Goal: Task Accomplishment & Management: Manage account settings

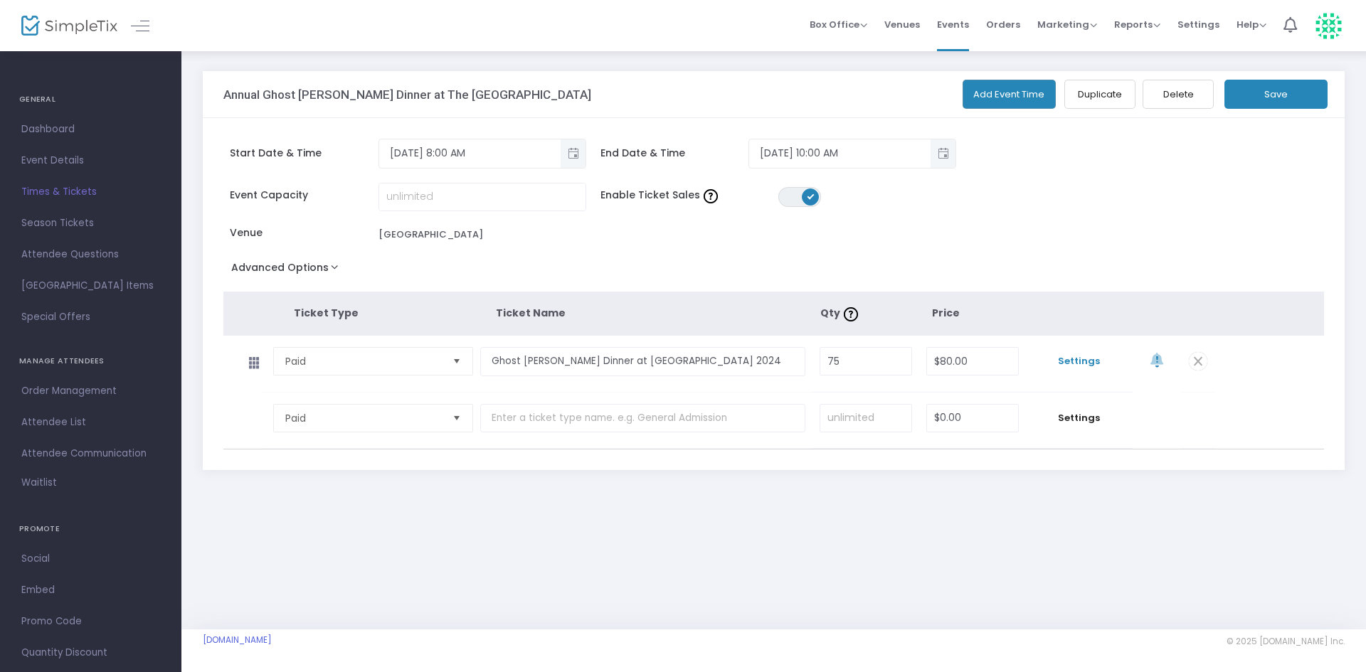
click at [1089, 359] on span "Settings" at bounding box center [1079, 361] width 92 height 14
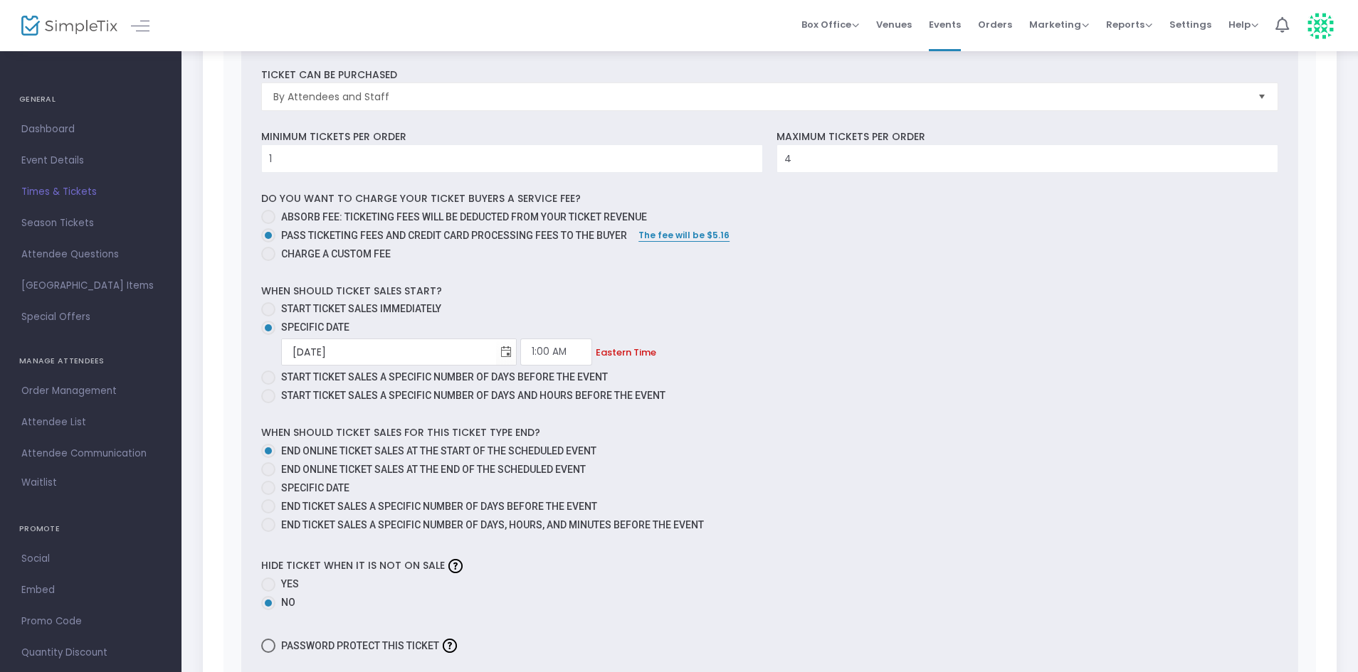
scroll to position [640, 0]
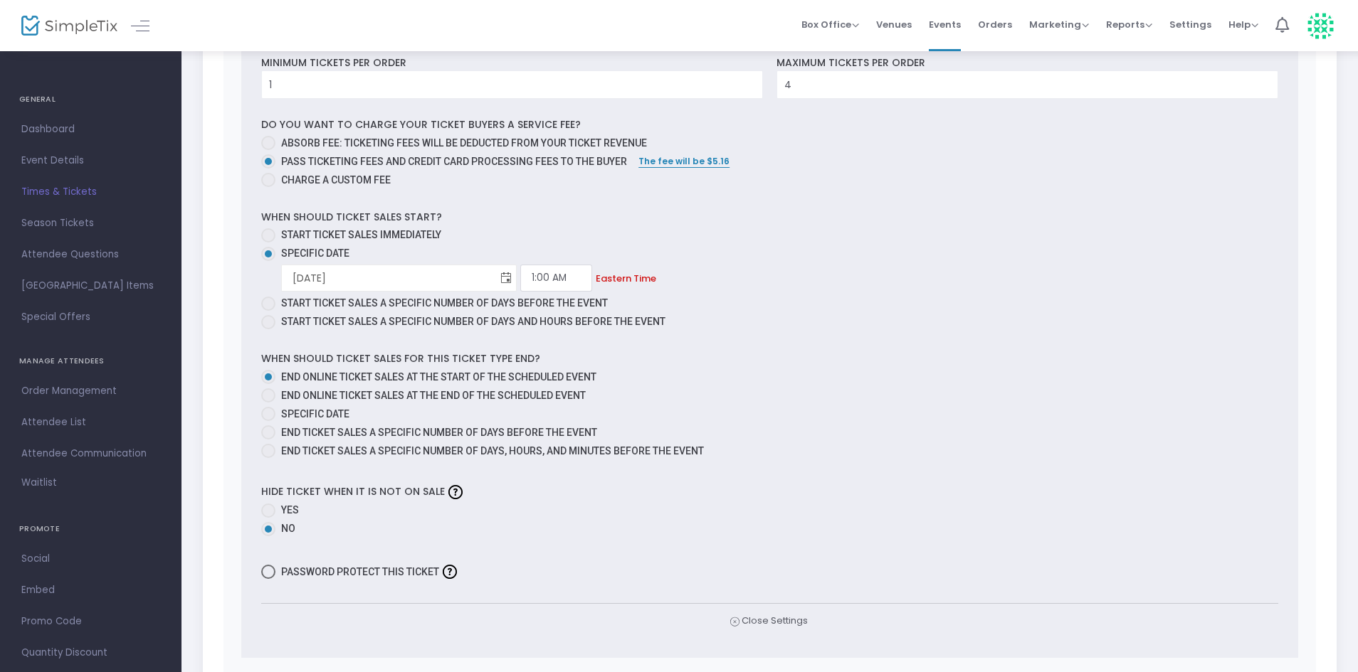
click at [494, 279] on span "Toggle calendar" at bounding box center [505, 278] width 23 height 23
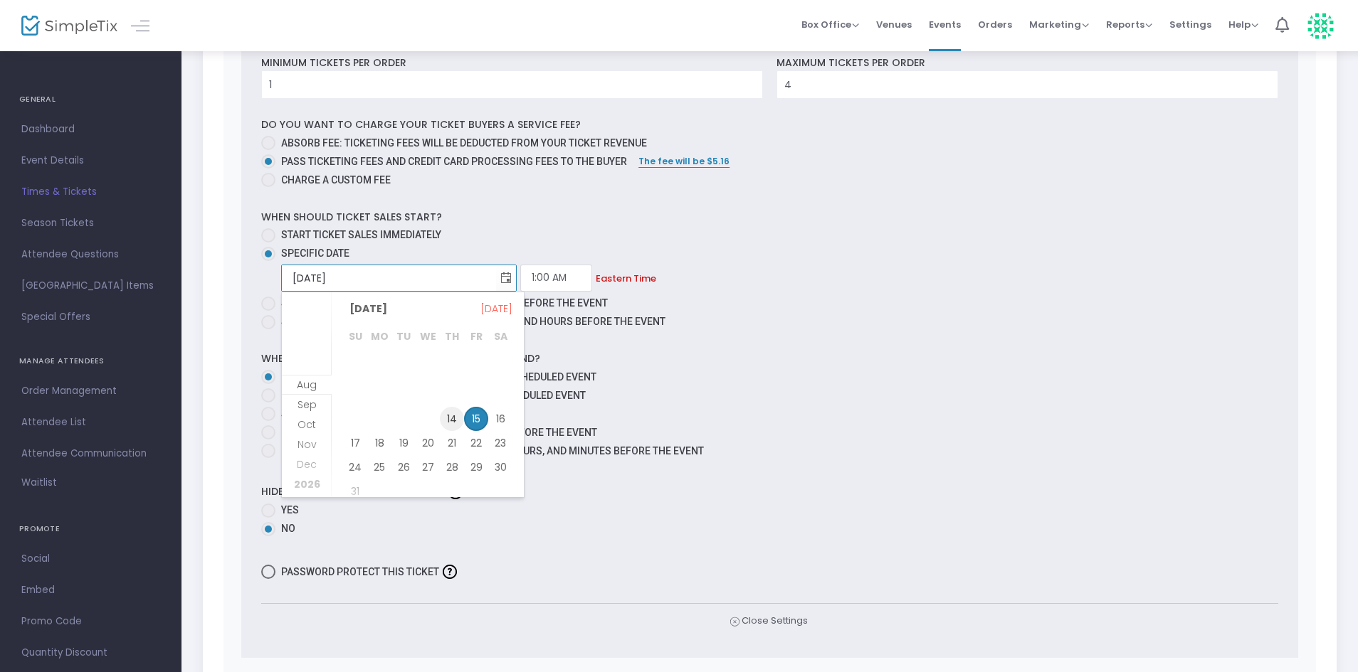
click at [454, 421] on span "14" at bounding box center [452, 419] width 24 height 24
type input "[DATE]"
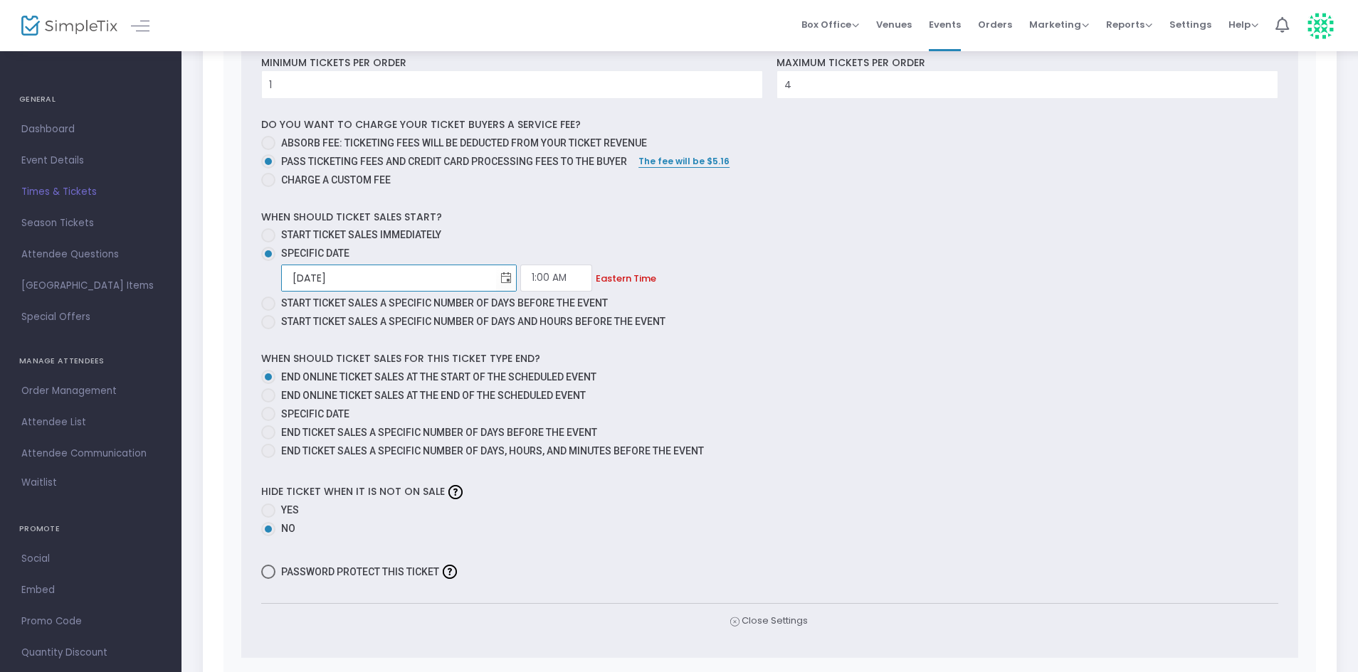
click at [270, 238] on span at bounding box center [268, 235] width 14 height 14
click at [268, 243] on input "Start ticket sales immediately" at bounding box center [268, 243] width 1 height 1
radio input "true"
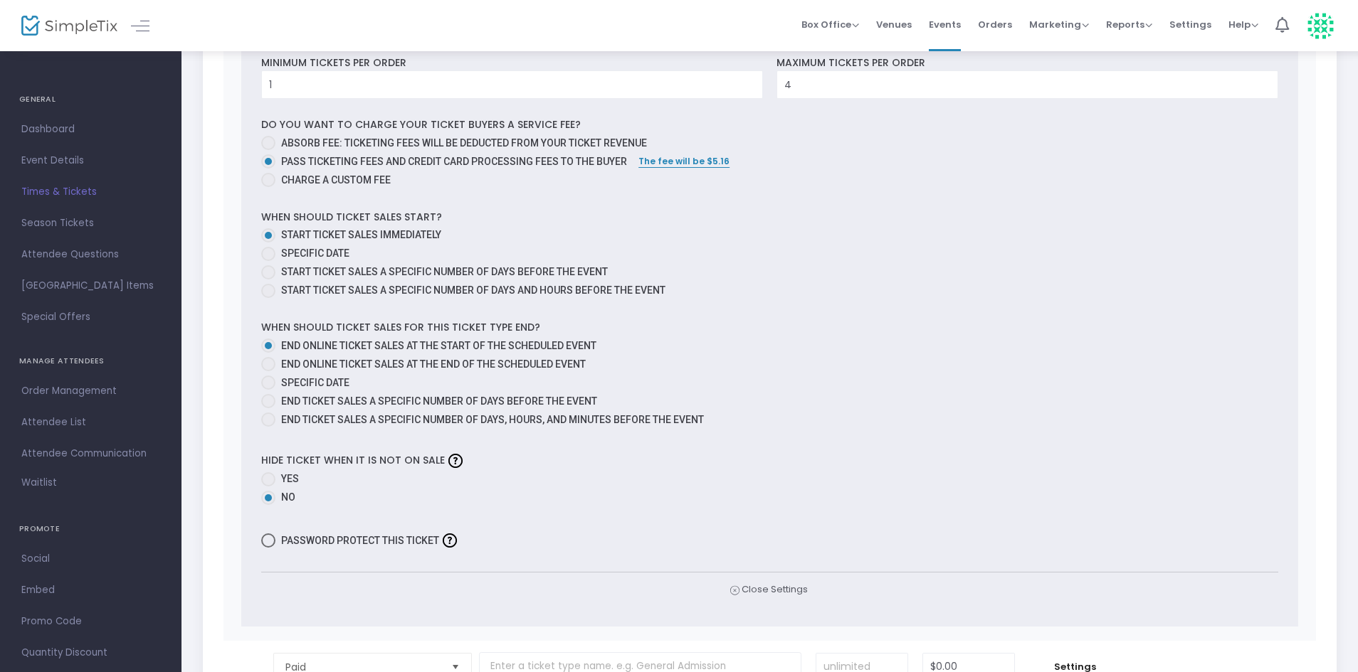
click at [266, 390] on span at bounding box center [268, 383] width 14 height 14
click at [268, 390] on input "Specific Date" at bounding box center [268, 390] width 1 height 1
radio input "true"
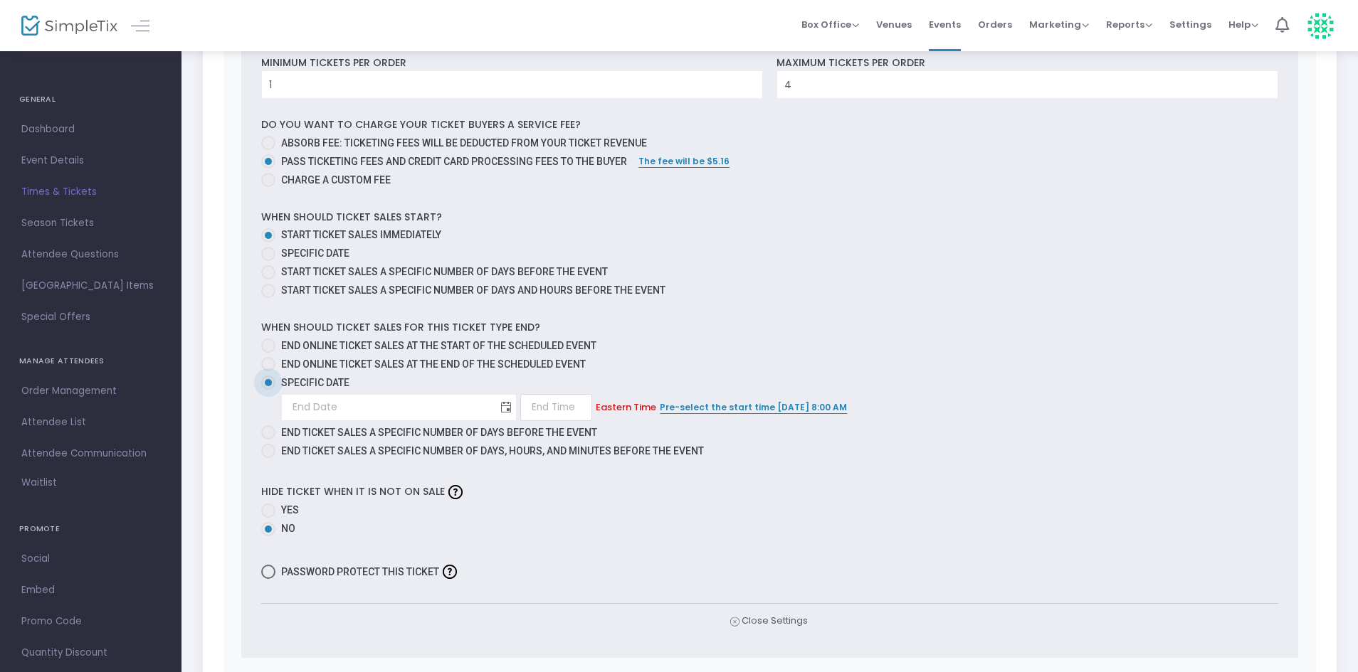
click at [494, 411] on span "Toggle calendar" at bounding box center [505, 407] width 23 height 23
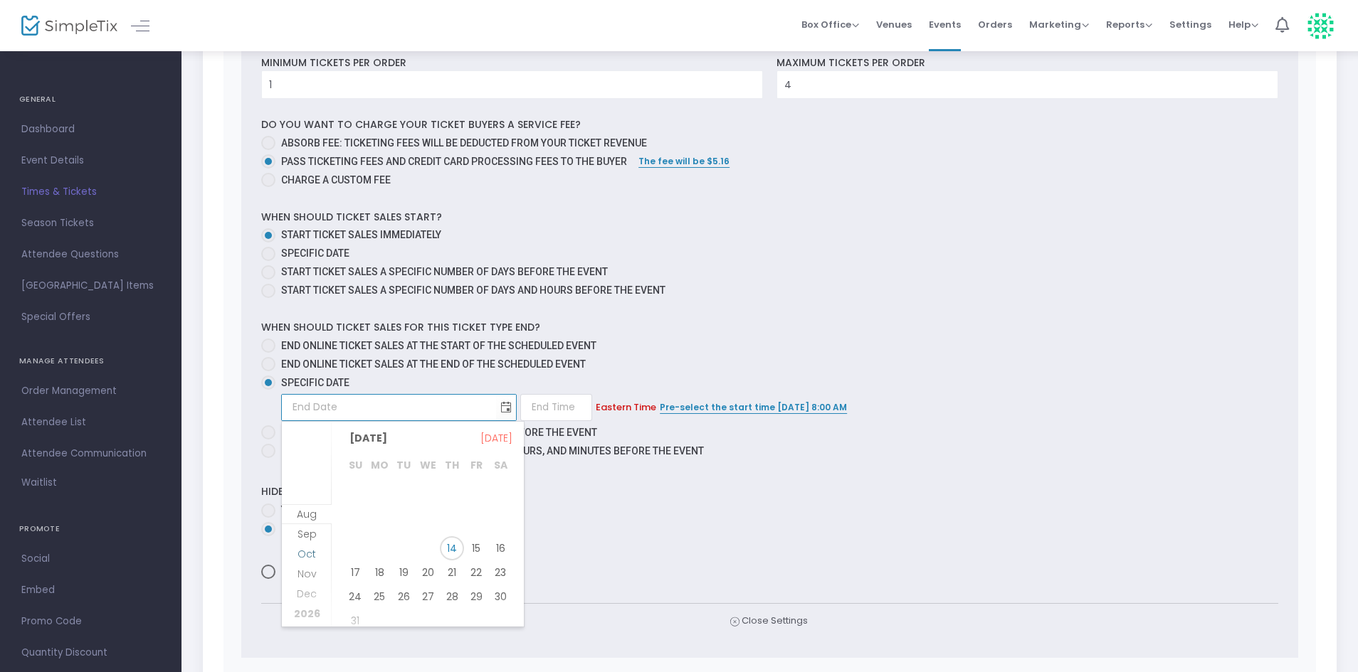
click at [313, 552] on span "Oct" at bounding box center [306, 554] width 18 height 14
click at [499, 515] on span "11" at bounding box center [500, 513] width 24 height 24
type input "[DATE]"
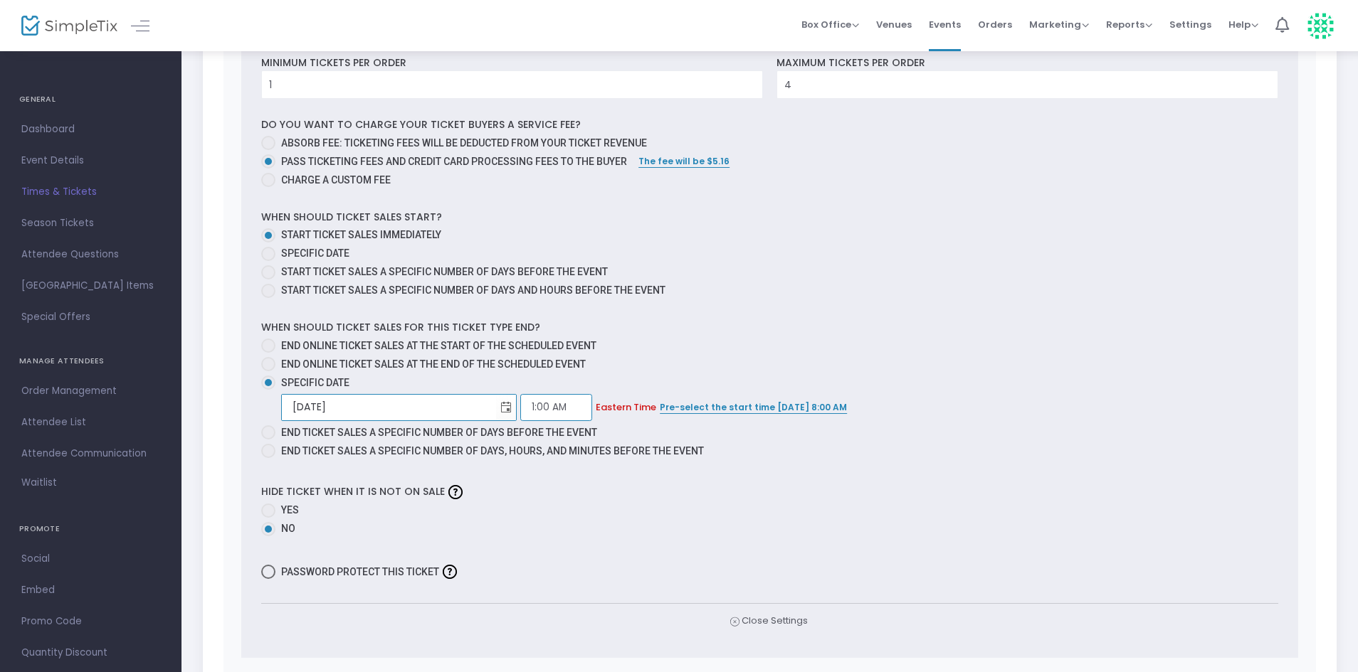
click at [520, 406] on input "1:00 AM" at bounding box center [556, 407] width 72 height 27
click at [487, 458] on link "9:00 PM" at bounding box center [488, 460] width 70 height 33
type input "9:00 PM"
click at [798, 502] on div "Hide ticket when it is not on sale Yes No" at bounding box center [769, 510] width 1030 height 59
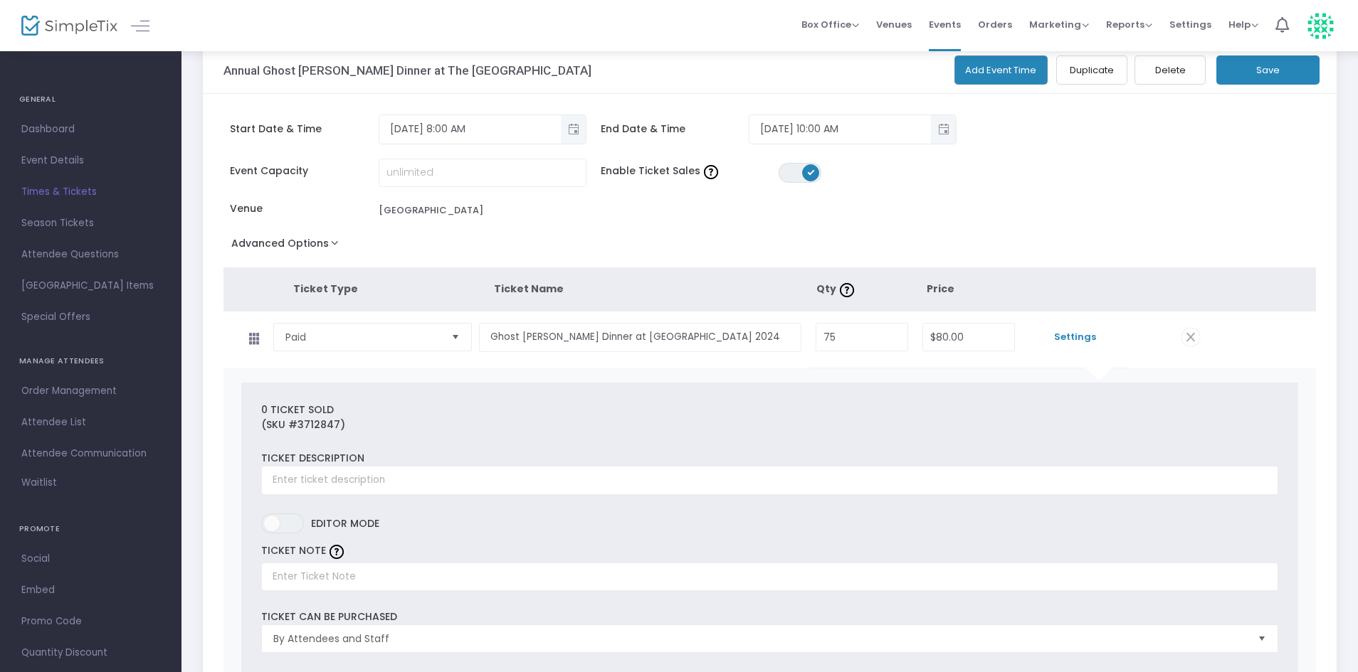
scroll to position [0, 0]
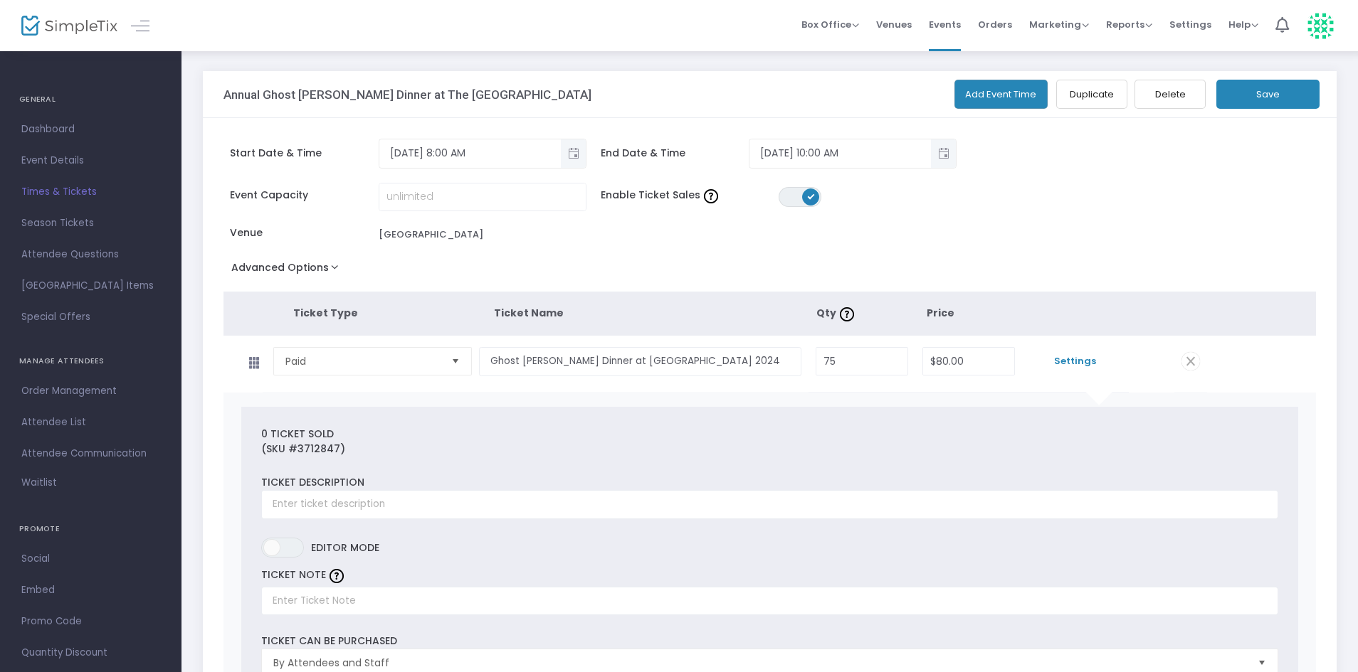
click at [1263, 84] on button "Save" at bounding box center [1267, 94] width 103 height 29
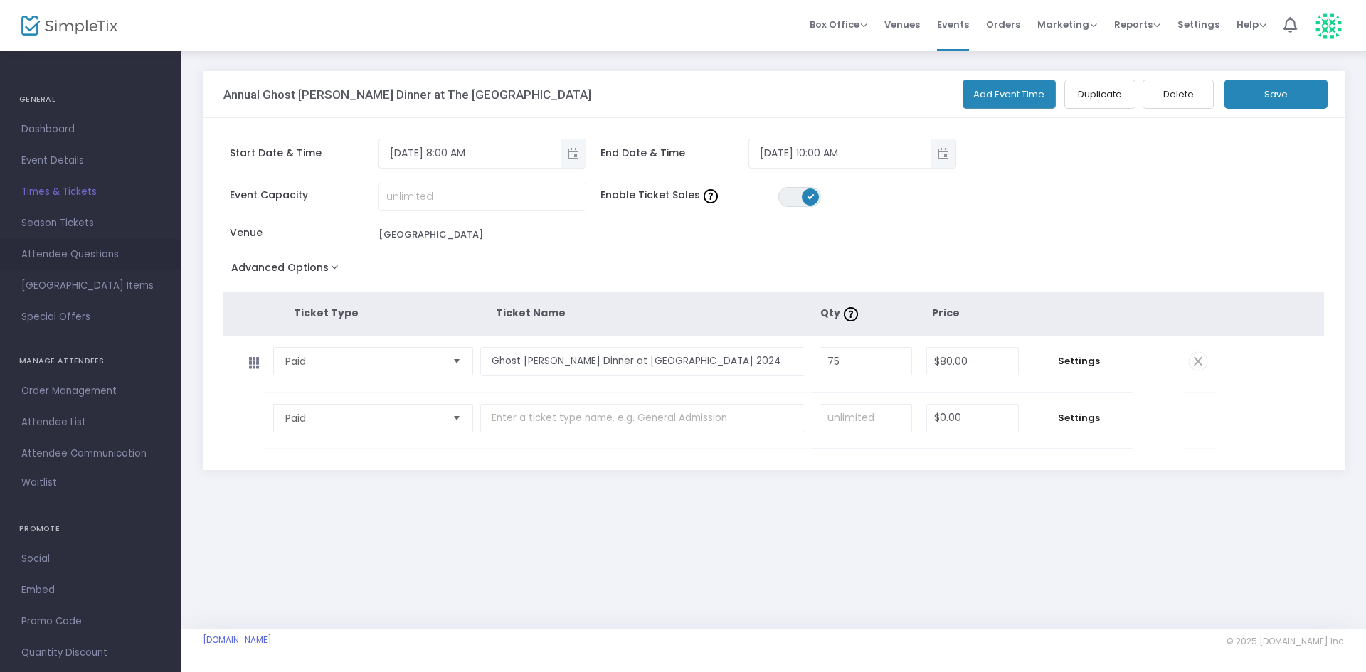
click at [66, 257] on span "Attendee Questions" at bounding box center [90, 254] width 139 height 18
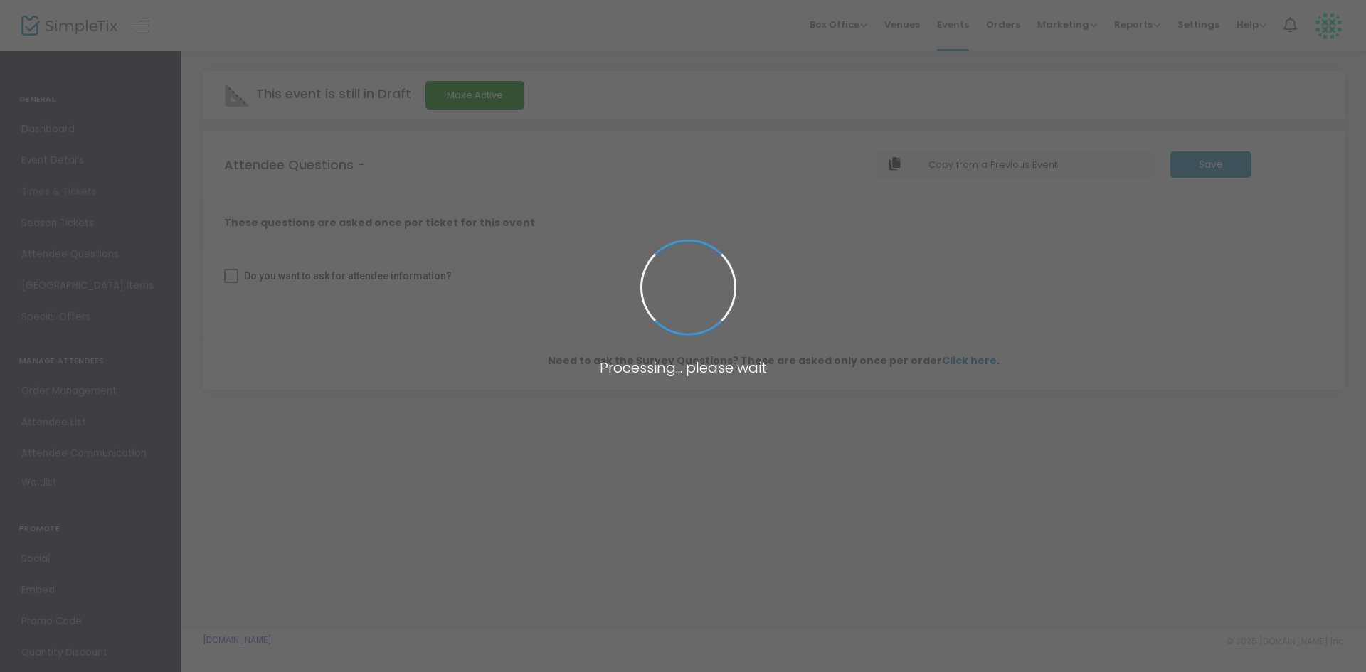
checkbox input "true"
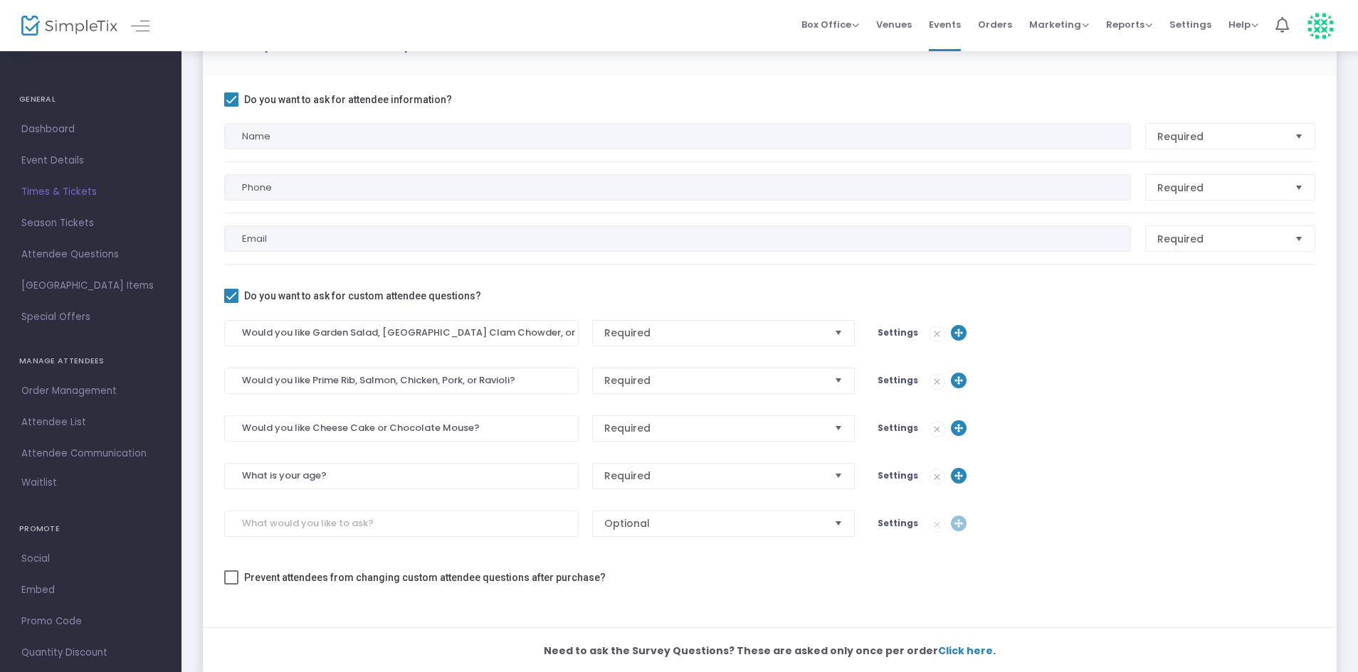
scroll to position [142, 0]
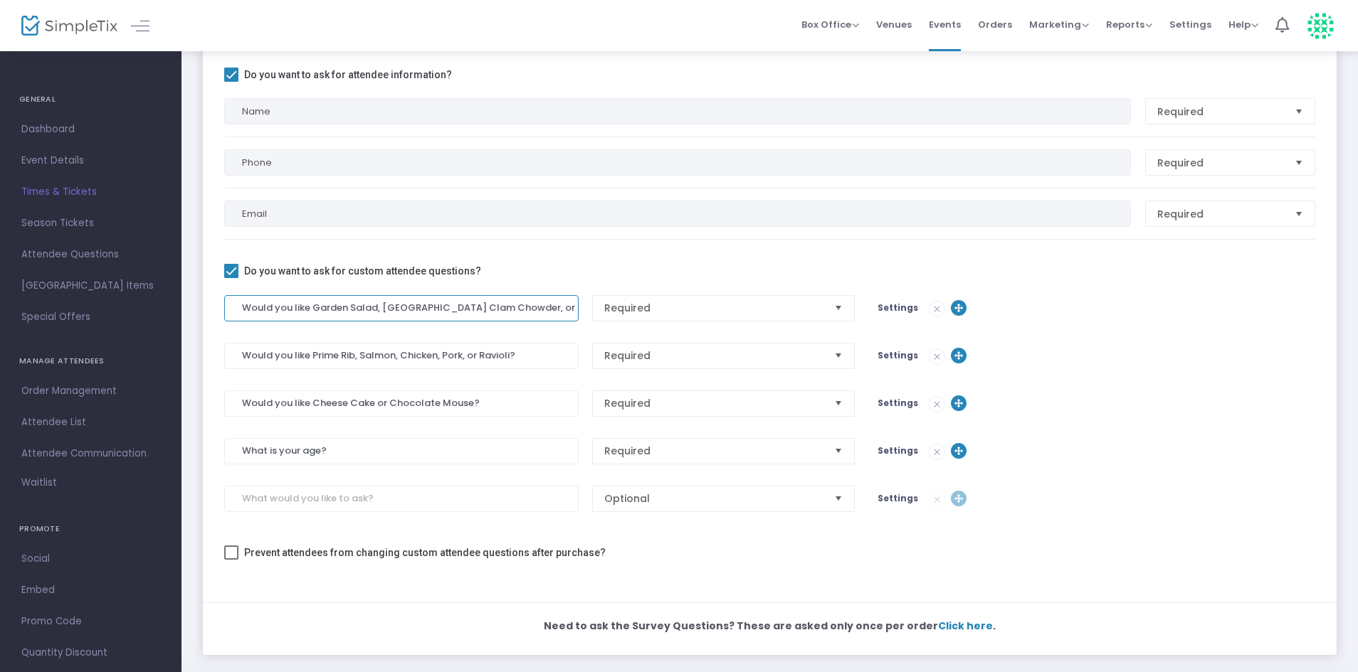
click at [517, 314] on input "Would you like Garden Salad, [GEOGRAPHIC_DATA] Clam Chowder, or Chicken Dumplin…" at bounding box center [401, 308] width 354 height 26
click at [516, 307] on input "Would you like Garden Salad, [GEOGRAPHIC_DATA] Clam Chowder, or Chicken Dumplin…" at bounding box center [401, 308] width 354 height 26
drag, startPoint x: 530, startPoint y: 306, endPoint x: 546, endPoint y: 310, distance: 16.9
click at [546, 310] on input "Would you like Garden Salad, [GEOGRAPHIC_DATA] Clam Chowder, or Chicken Dumplin…" at bounding box center [401, 308] width 354 height 26
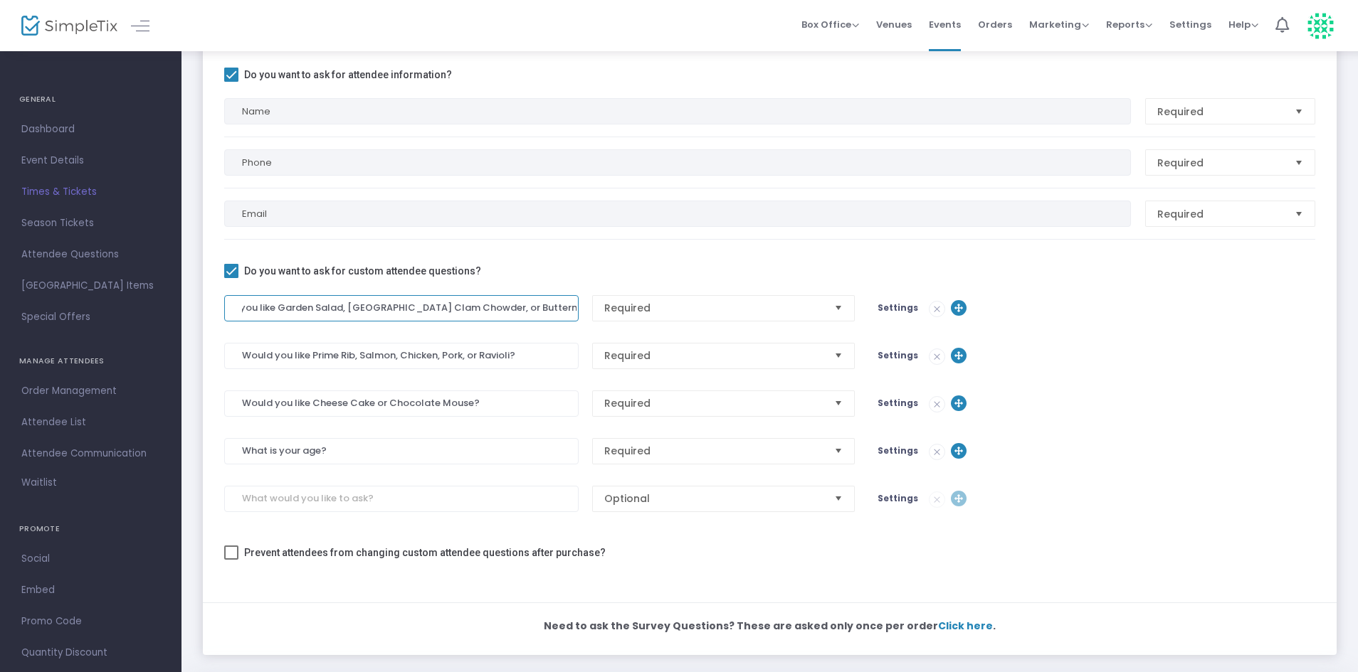
scroll to position [0, 38]
type input "Would you like Garden Salad, [GEOGRAPHIC_DATA] Clam Chowder, or Butternut Squas…"
click at [393, 355] on input "Would you like Prime Rib, Salmon, Chicken, Pork, or Ravioli?" at bounding box center [401, 356] width 354 height 26
click at [520, 352] on input "Would you like Prime Rib, Artic Char, Chicken, Pork, or Ravioli?" at bounding box center [401, 356] width 354 height 26
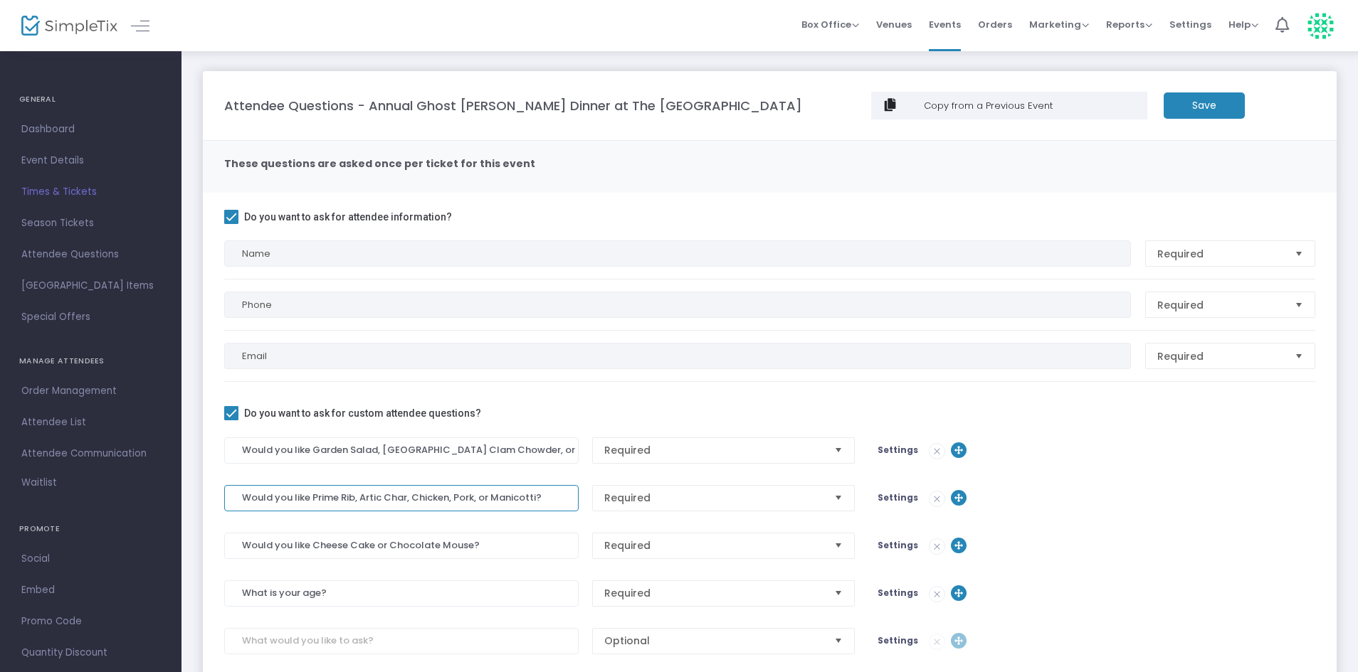
type input "Would you like Prime Rib, Artic Char, Chicken, Pork, or Manicotti?"
click at [1205, 109] on m-button "Save" at bounding box center [1203, 105] width 81 height 26
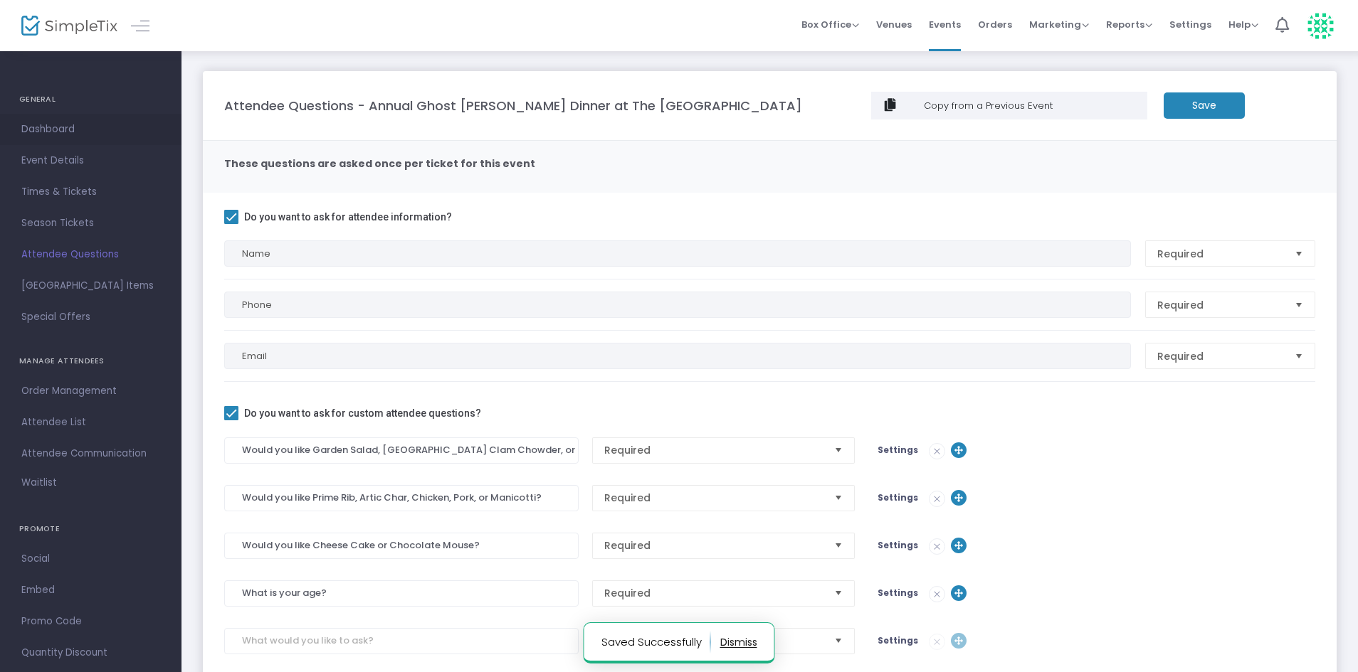
click at [55, 131] on span "Dashboard" at bounding box center [90, 129] width 139 height 18
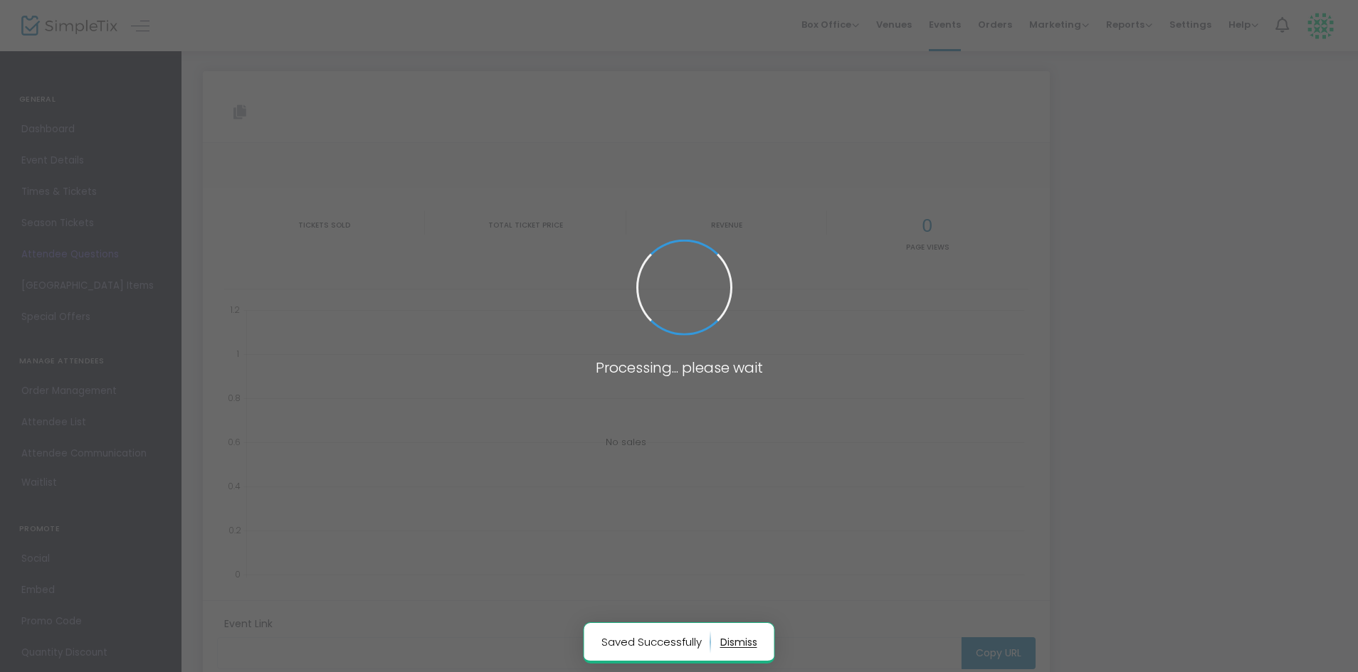
type input "[URL][DOMAIN_NAME][PERSON_NAME]"
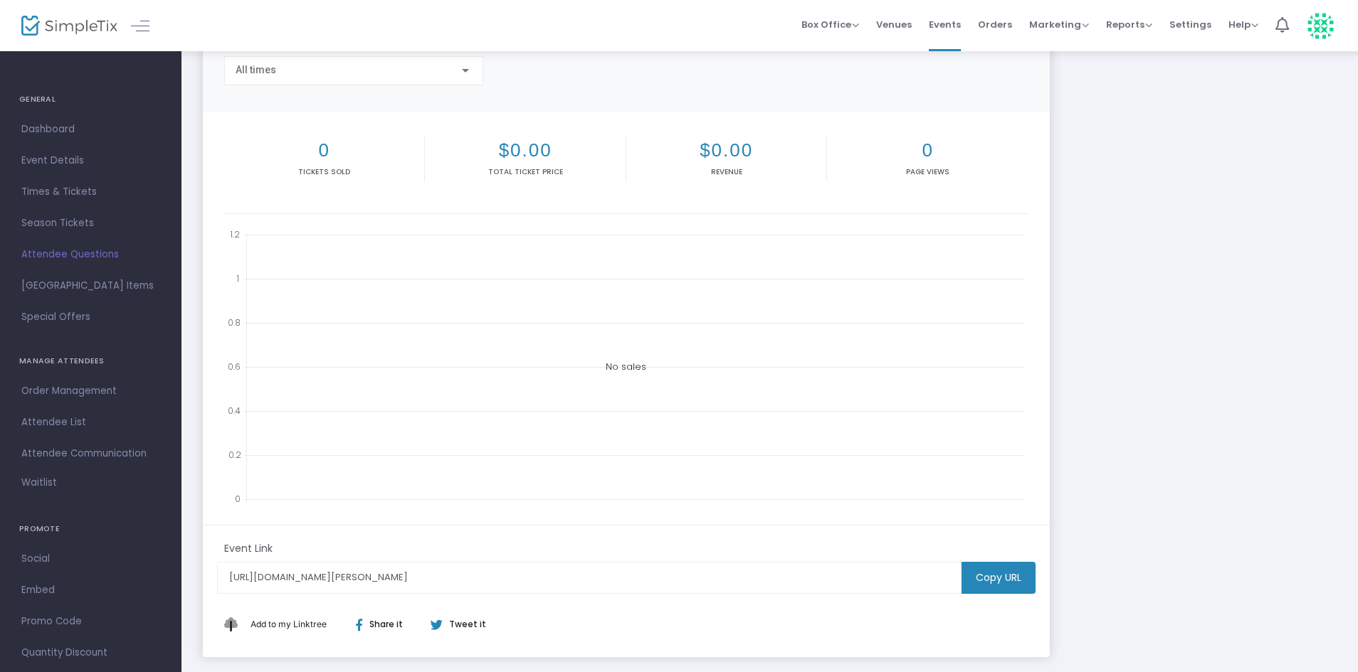
scroll to position [199, 0]
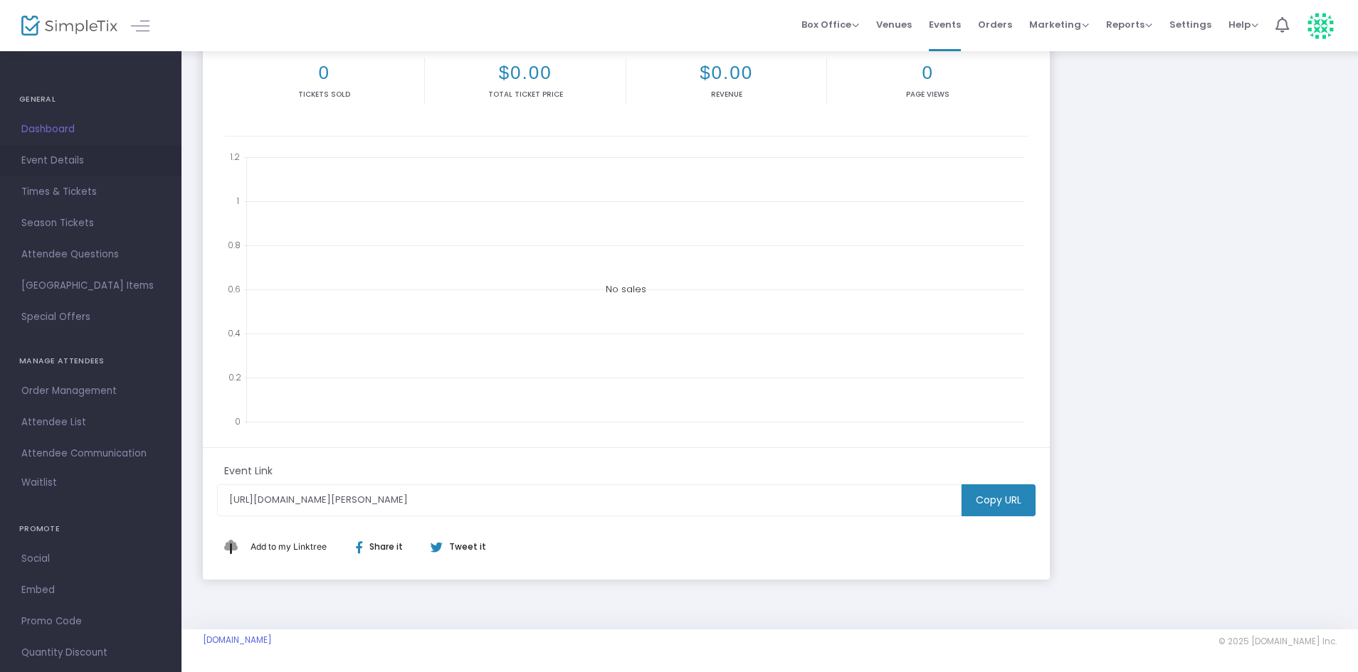
click at [48, 148] on link "Event Details" at bounding box center [90, 160] width 181 height 31
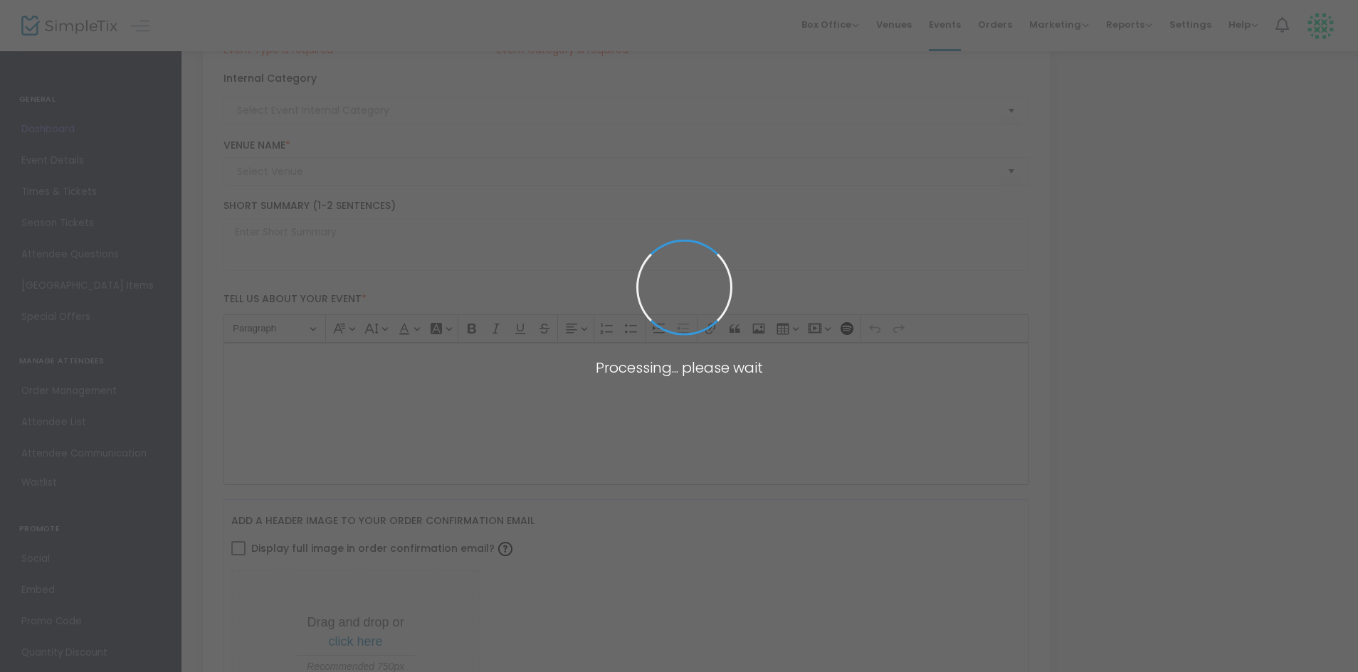
type input "Annual Ghost [PERSON_NAME] Dinner at The [GEOGRAPHIC_DATA]"
type textarea "This is a private, ticketed event open to anyone [DEMOGRAPHIC_DATA] and up.Unde…"
type input "Buy Tickets"
type input "[GEOGRAPHIC_DATA]"
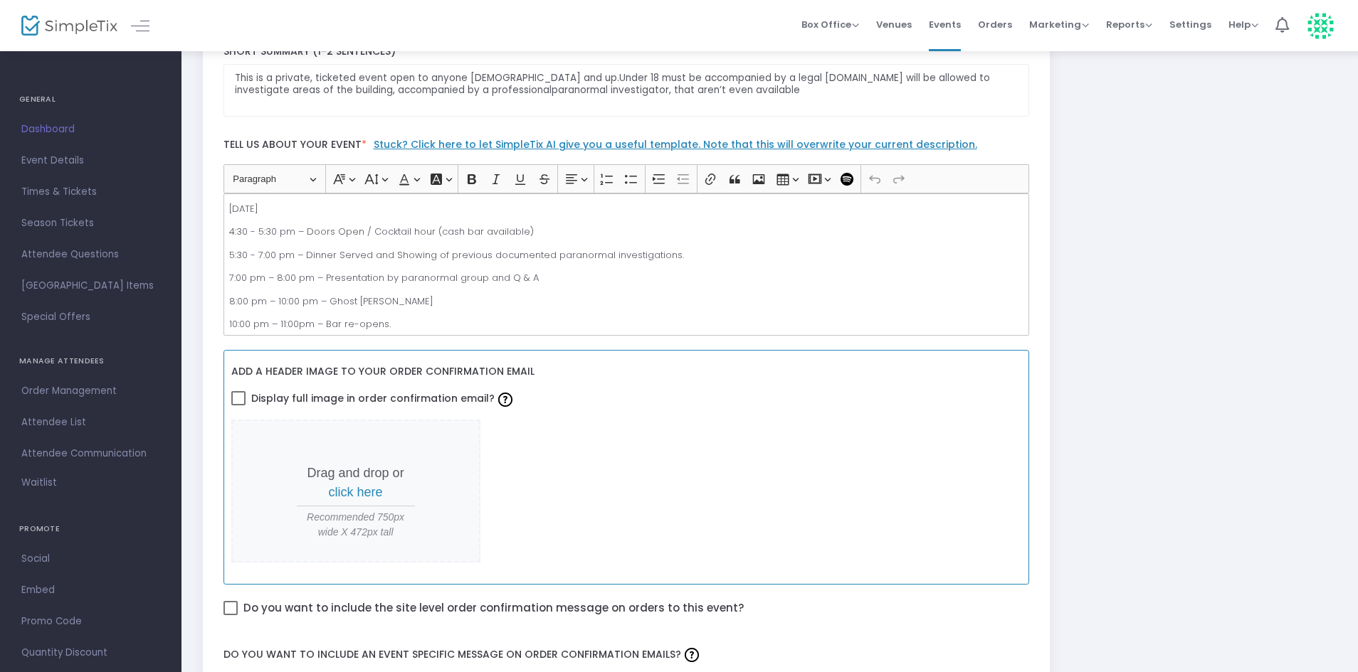
scroll to position [199, 0]
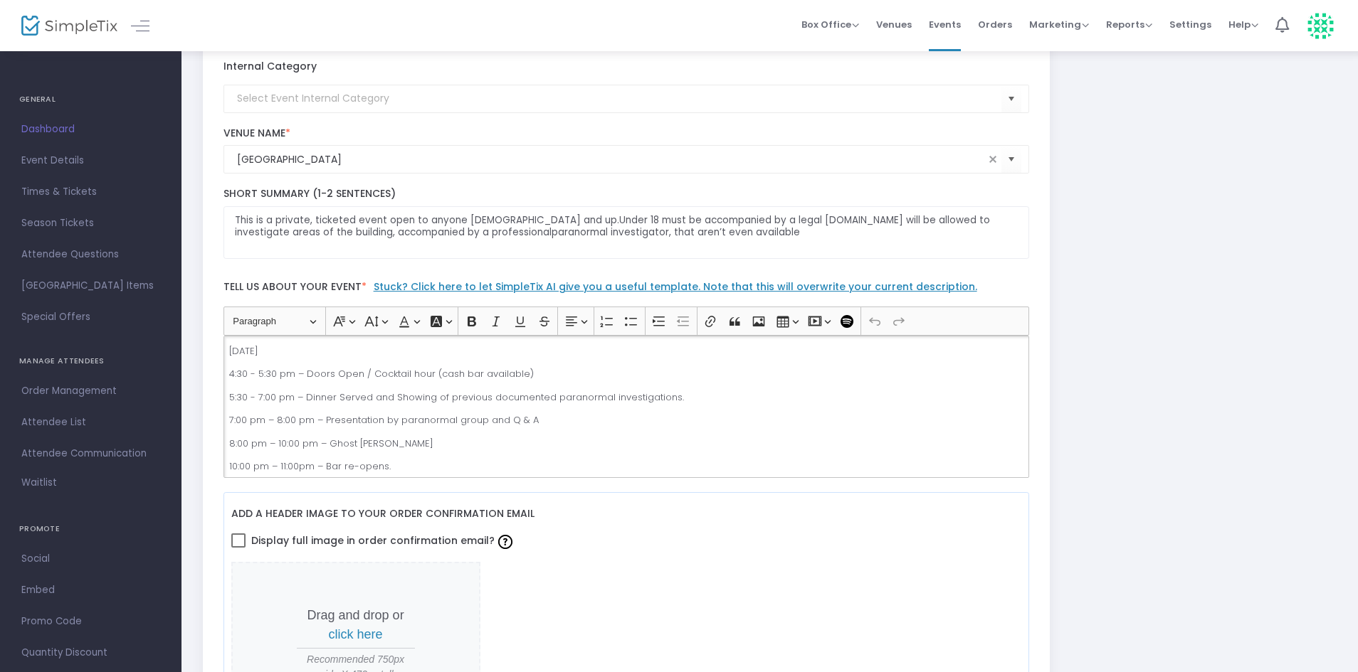
click at [237, 377] on p "4:30 - 5:30 pm – Doors Open / Cocktail hour (cash bar available)" at bounding box center [625, 374] width 793 height 14
click at [265, 372] on p "4:00 - 5:30 pm – Doors Open / Cocktail hour (cash bar available)" at bounding box center [625, 374] width 793 height 14
